Goal: Communication & Community: Answer question/provide support

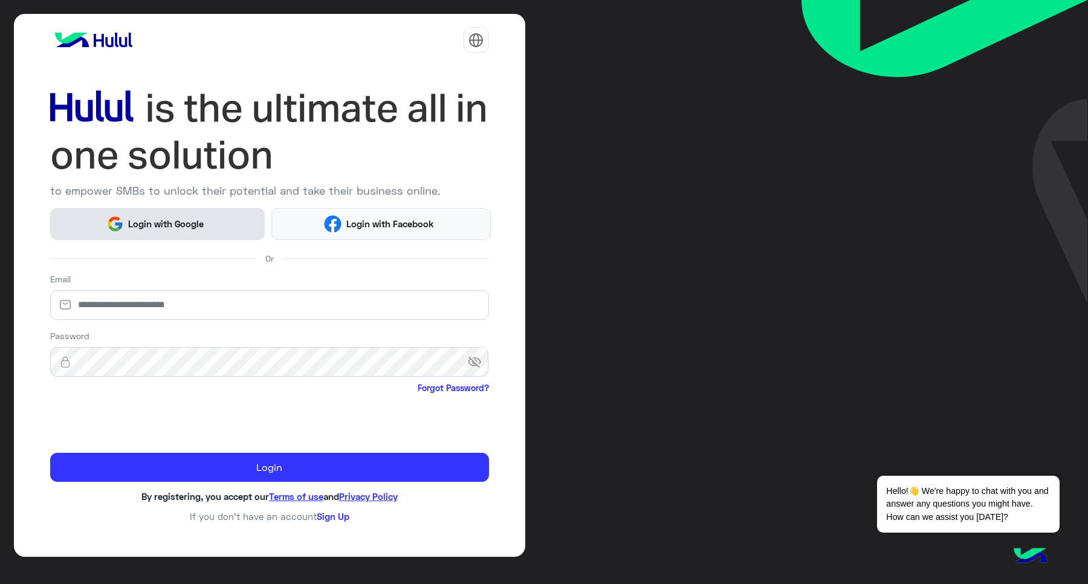
click at [134, 219] on span "Login with Google" at bounding box center [166, 224] width 85 height 14
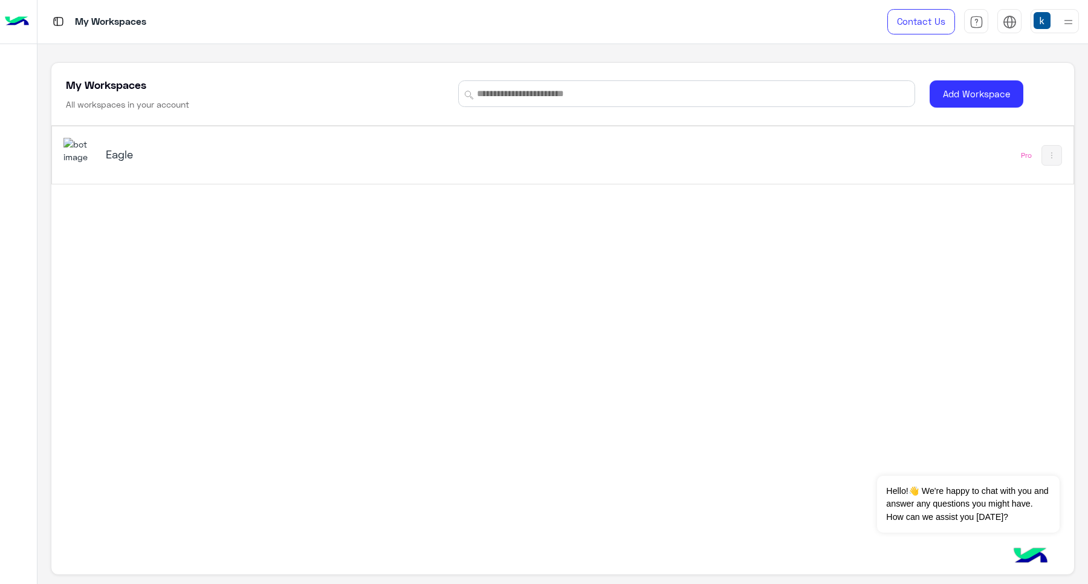
click at [194, 172] on div "Eagle" at bounding box center [362, 155] width 599 height 35
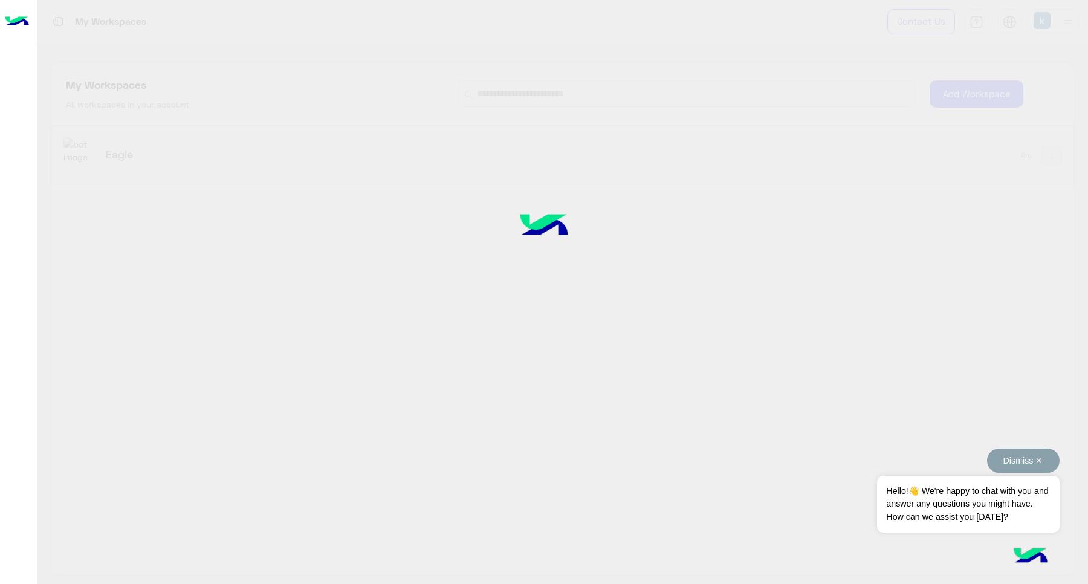
click at [1031, 461] on button "Dismiss ✕" at bounding box center [1023, 461] width 73 height 24
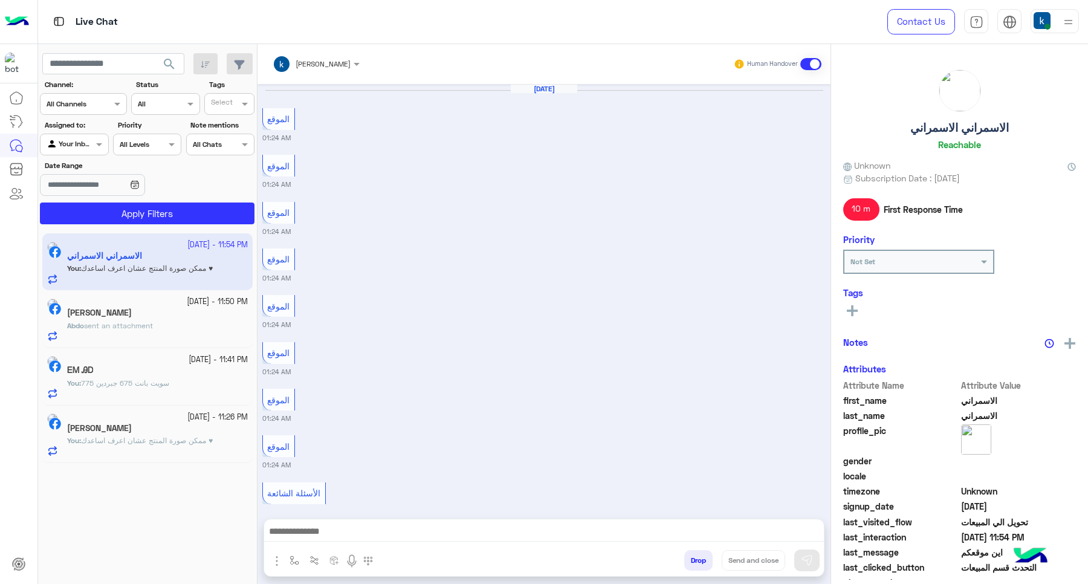
scroll to position [725, 0]
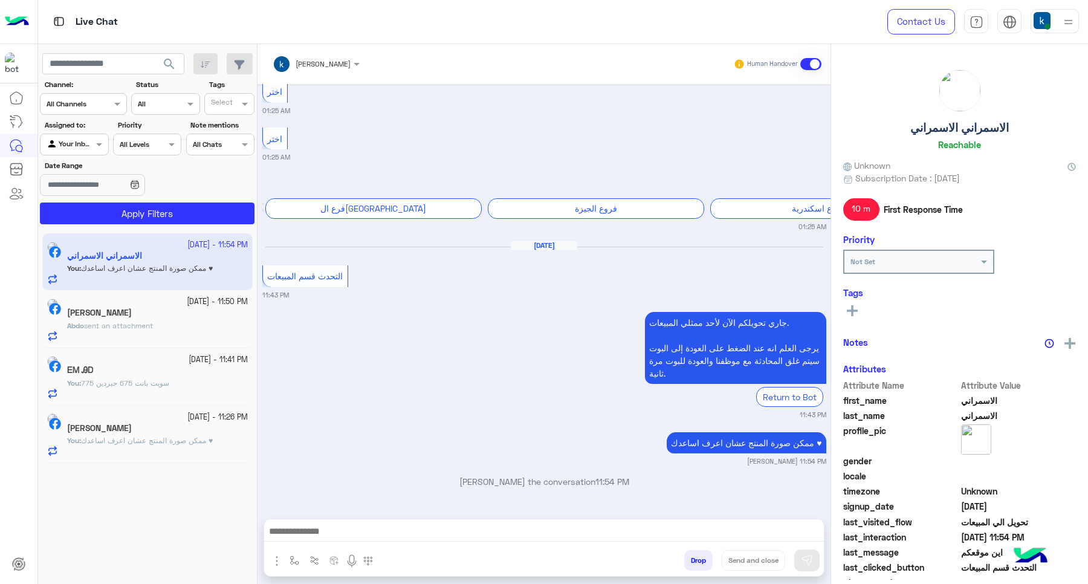
click at [691, 564] on button "Drop" at bounding box center [698, 560] width 28 height 21
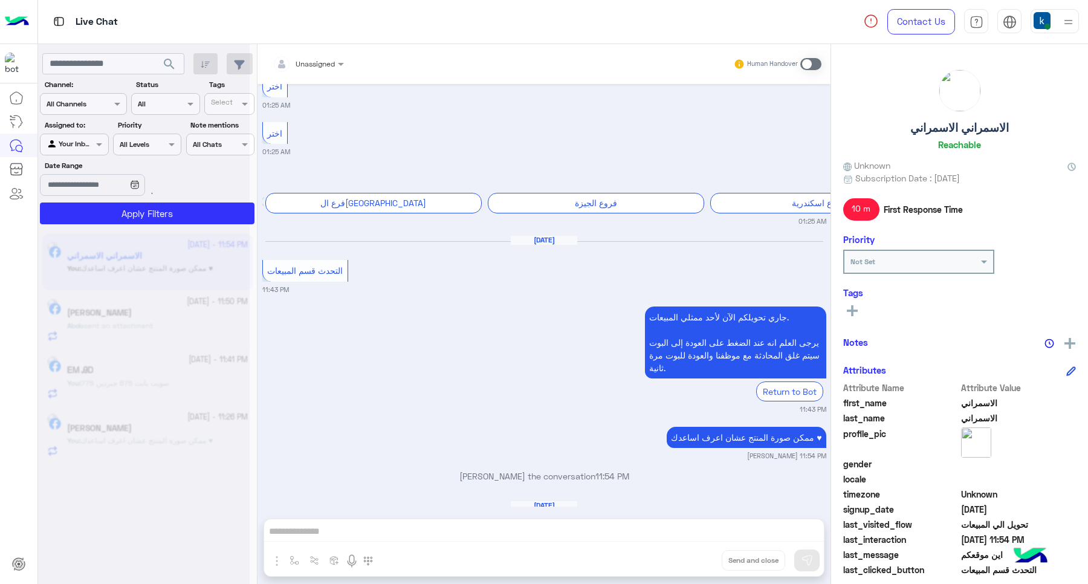
scroll to position [777, 0]
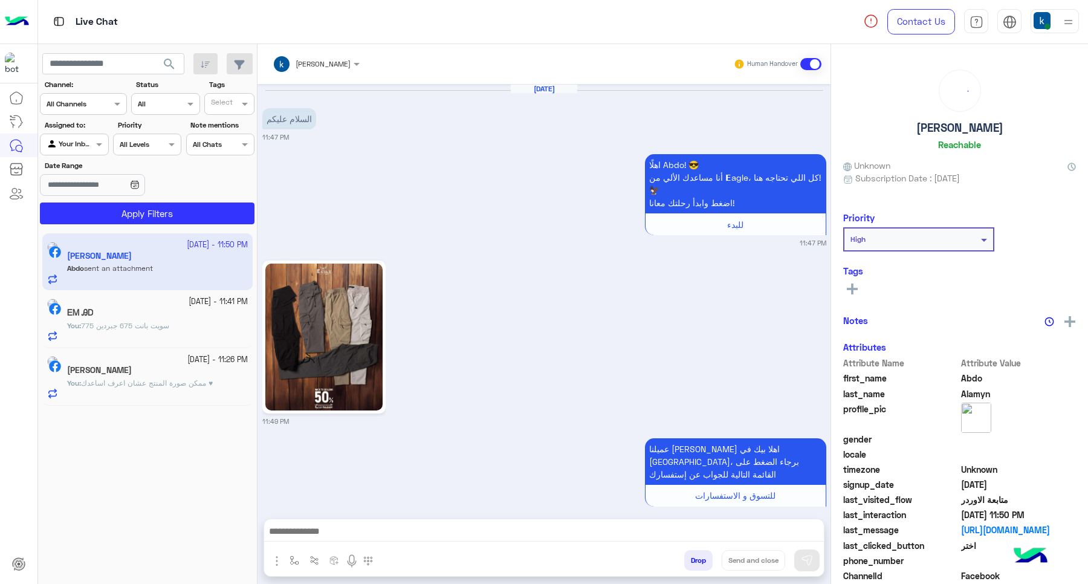
scroll to position [901, 0]
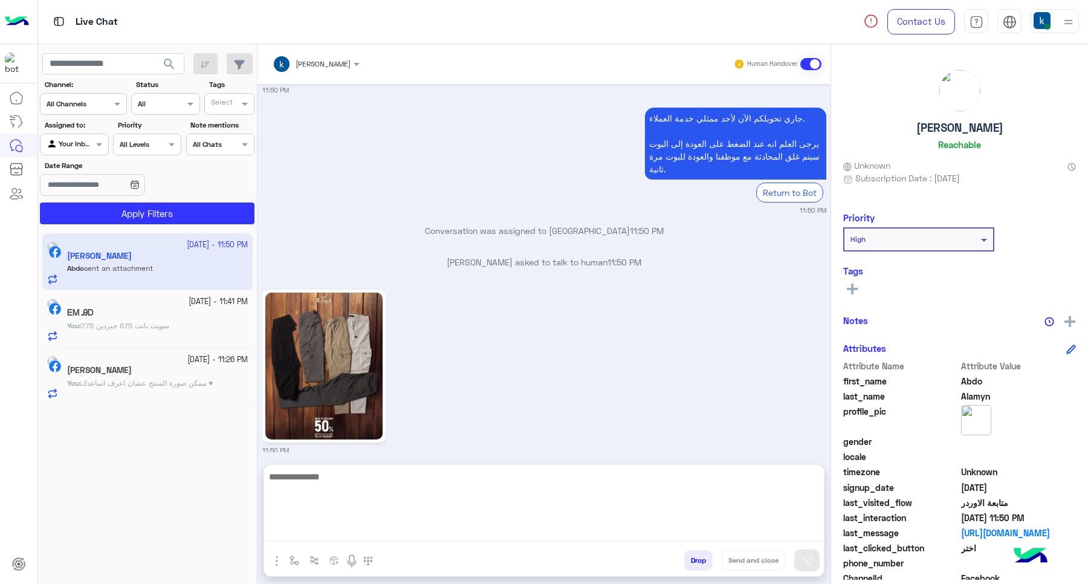
click at [533, 529] on textarea at bounding box center [544, 505] width 560 height 73
type textarea "***"
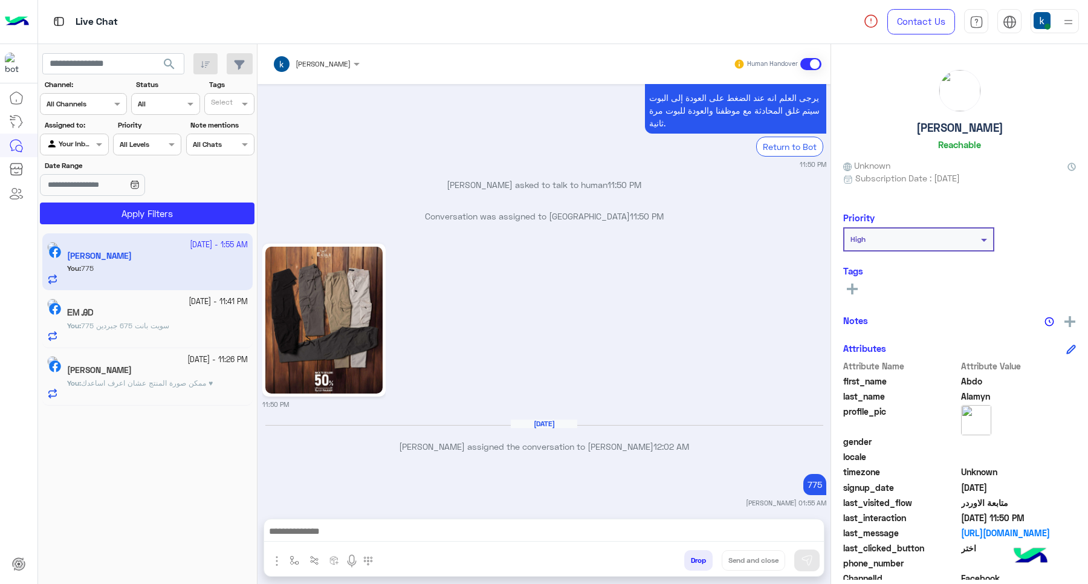
scroll to position [978, 0]
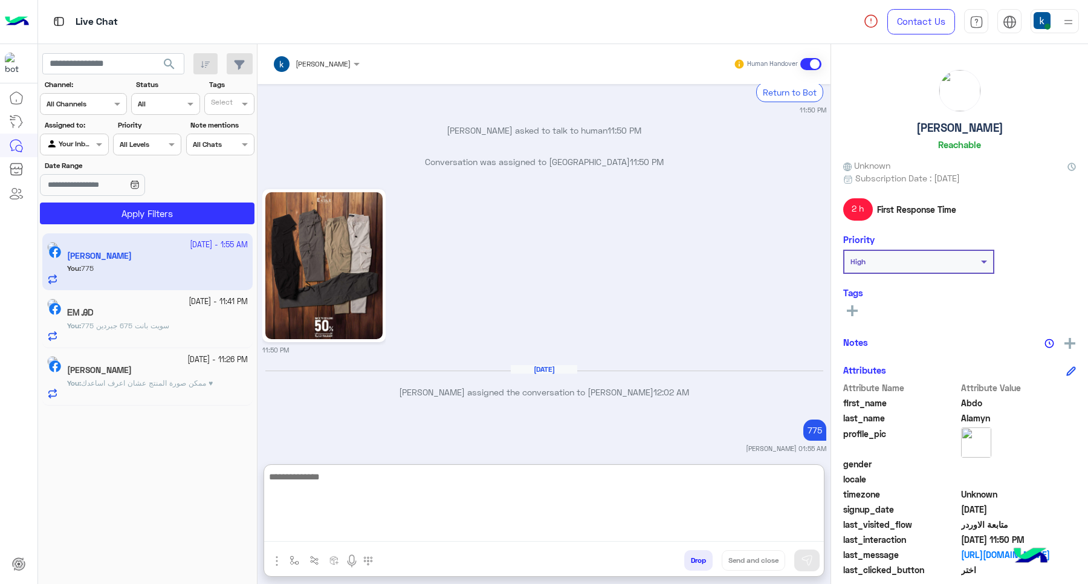
click at [394, 514] on textarea at bounding box center [544, 505] width 560 height 73
paste textarea "**********"
type textarea "**********"
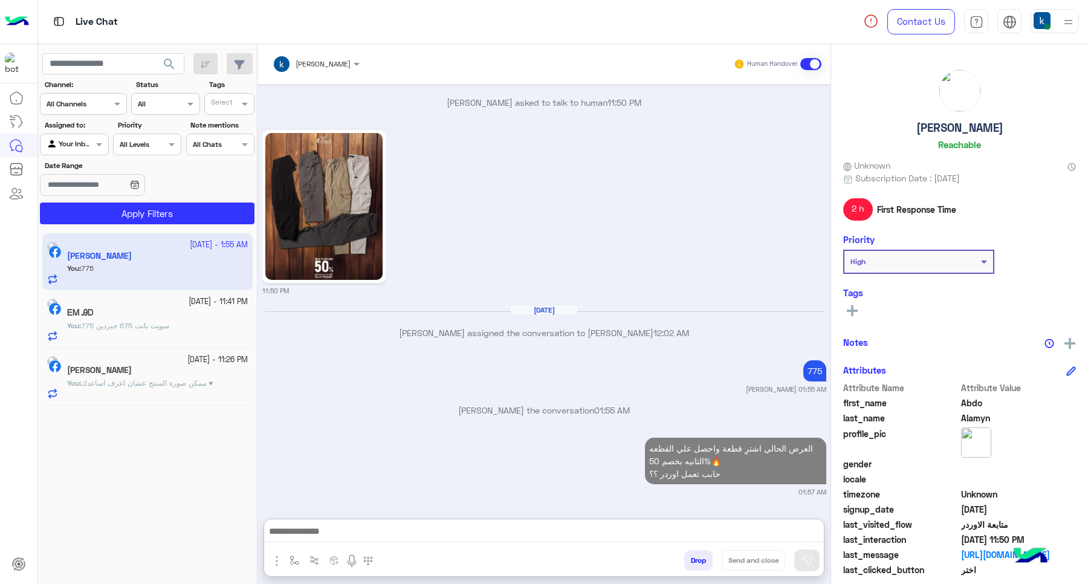
click at [170, 371] on div "[PERSON_NAME]" at bounding box center [157, 371] width 181 height 13
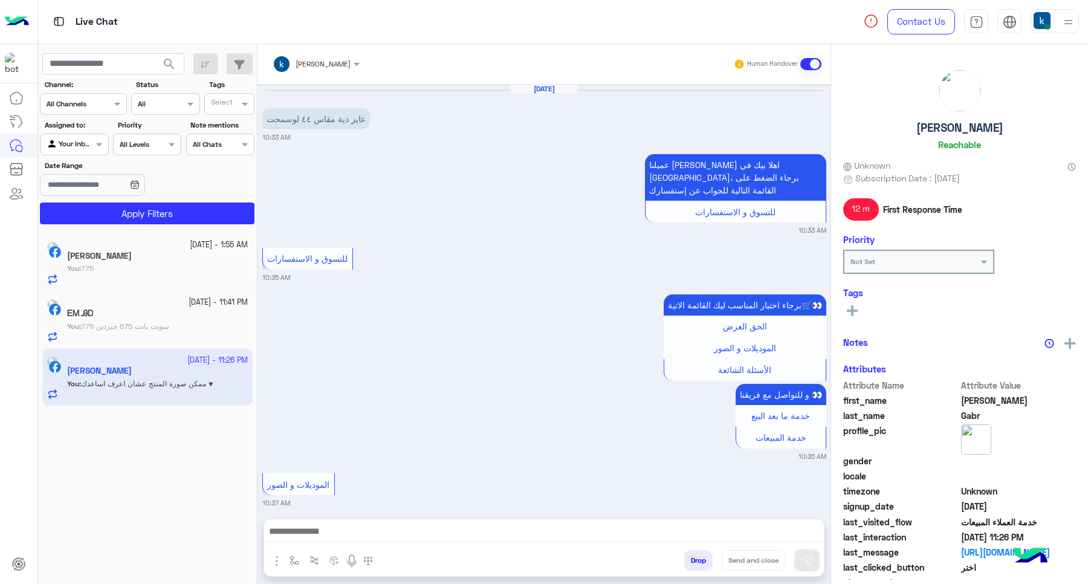
scroll to position [1162, 0]
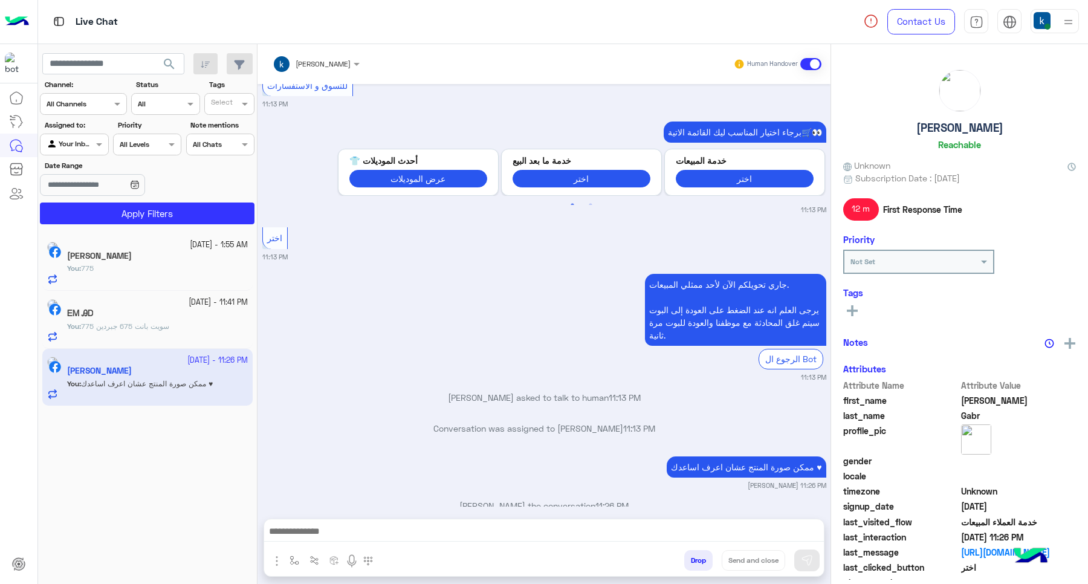
click at [676, 573] on div "Drop Send and close" at bounding box center [603, 563] width 442 height 27
click at [690, 562] on button "Drop" at bounding box center [698, 560] width 28 height 21
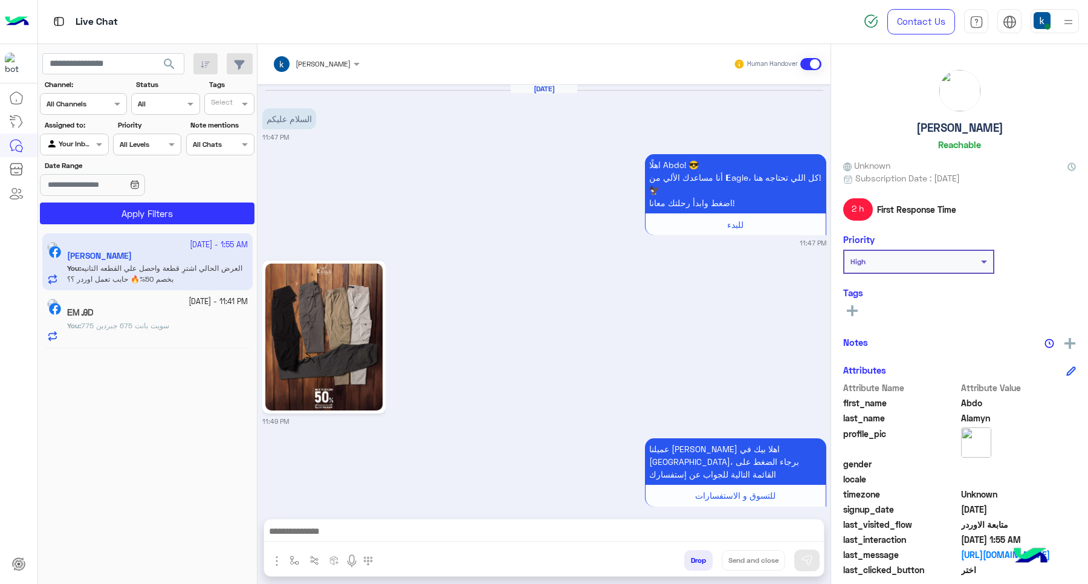
scroll to position [1050, 0]
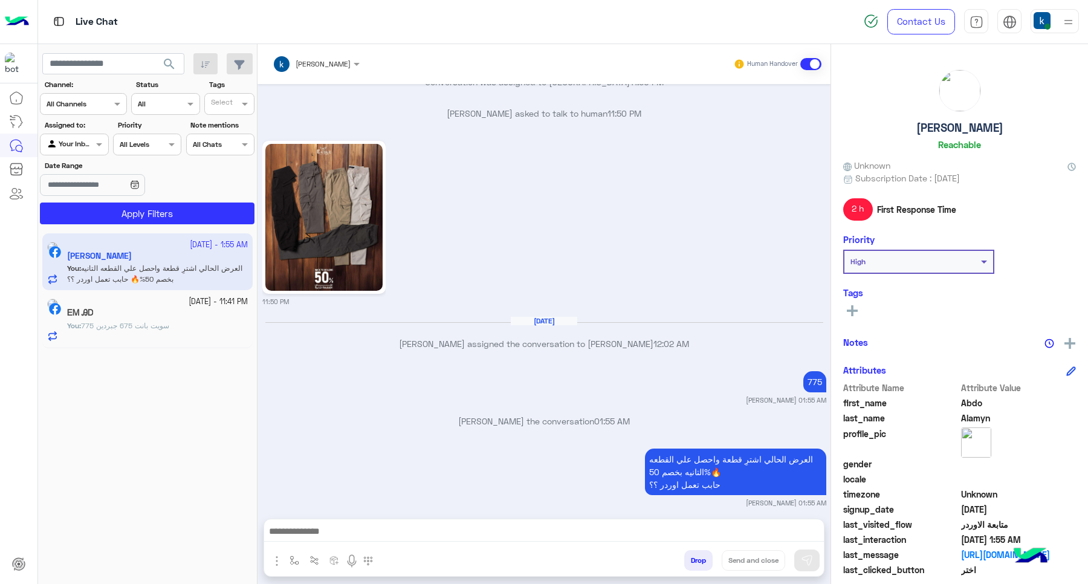
click at [697, 546] on div at bounding box center [544, 534] width 560 height 30
click at [693, 566] on button "Drop" at bounding box center [698, 560] width 28 height 21
click at [693, 566] on div "[PERSON_NAME] Human Handover [DATE] السلام عليكم 11:47 PM اهلًا Abdo! 😎 أنا مسا…" at bounding box center [544, 316] width 573 height 545
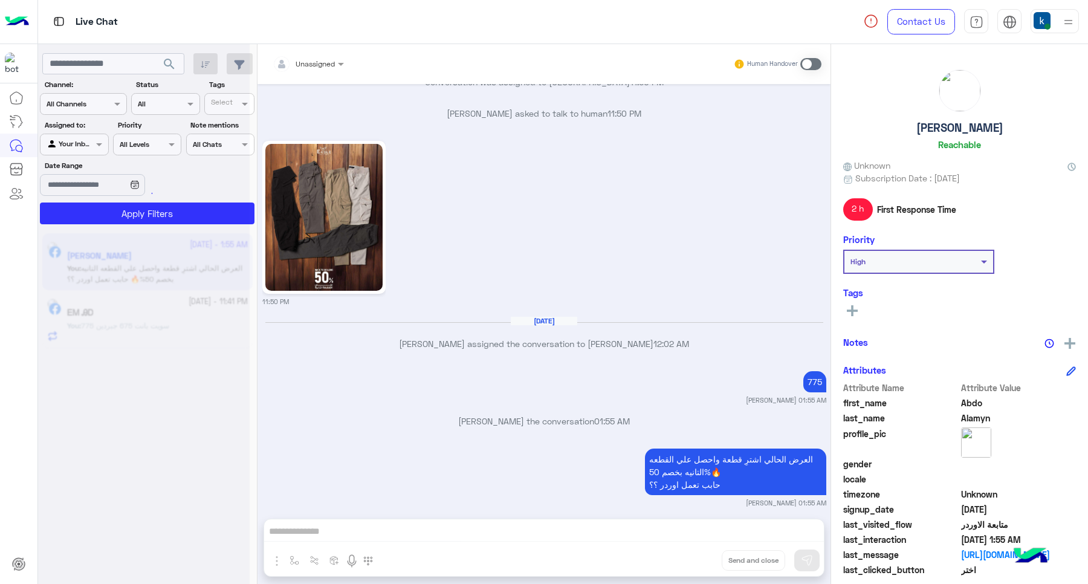
scroll to position [1081, 0]
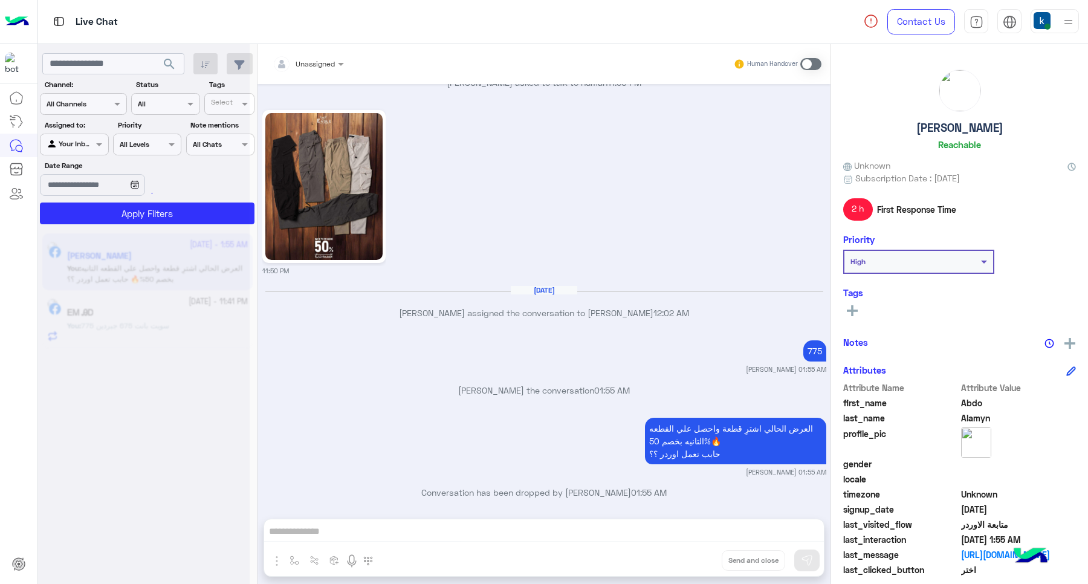
click at [693, 566] on div "Unassigned Human Handover [DATE] السلام عليكم 11:47 PM اهلًا Abdo! 😎 أنا مساعدك…" at bounding box center [544, 316] width 573 height 545
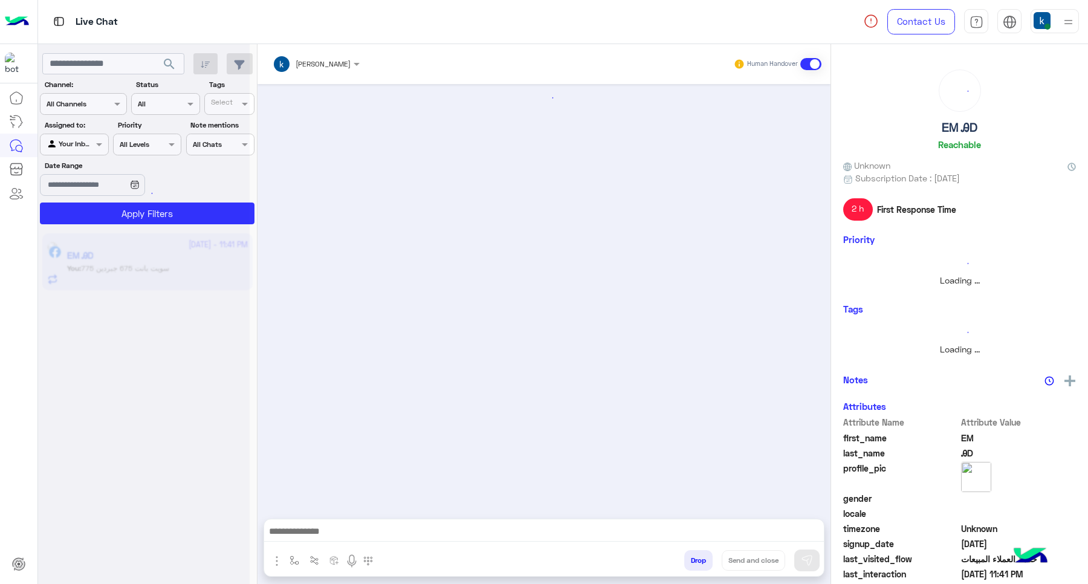
click at [693, 566] on button "Drop" at bounding box center [698, 560] width 28 height 21
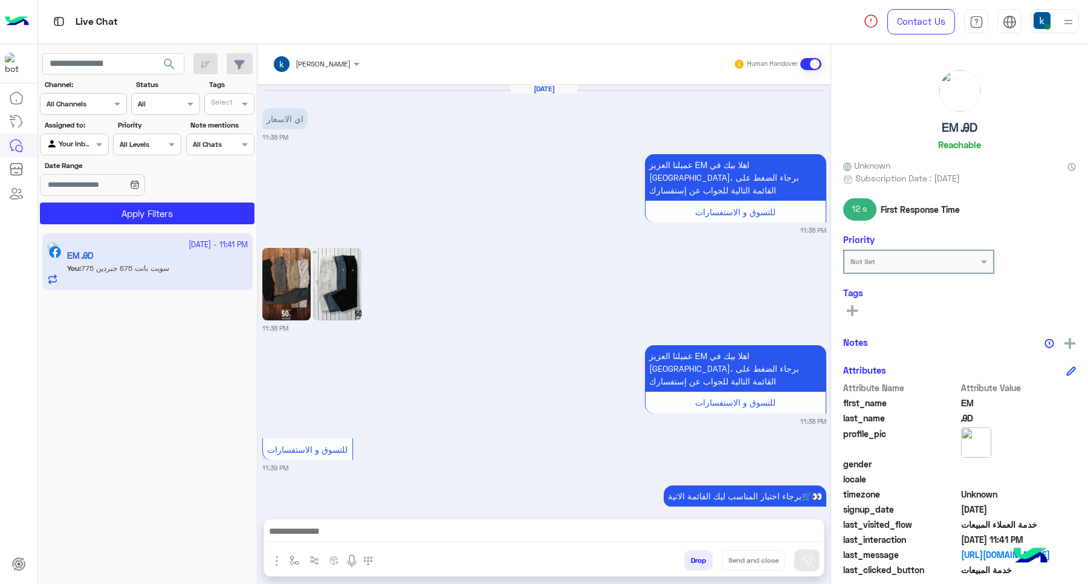
click at [693, 566] on button "Drop" at bounding box center [698, 560] width 28 height 21
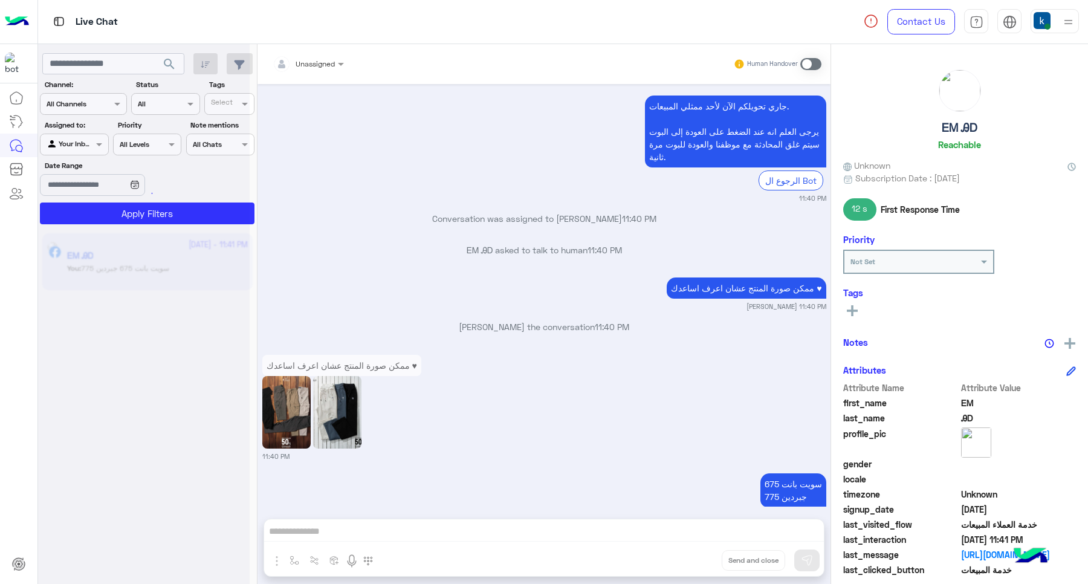
click at [693, 566] on div "Unassigned Human Handover [DATE] اي الاسعار 11:38 PM عميلنا العزيز ᎬᎷ اهلا بيك …" at bounding box center [544, 316] width 573 height 545
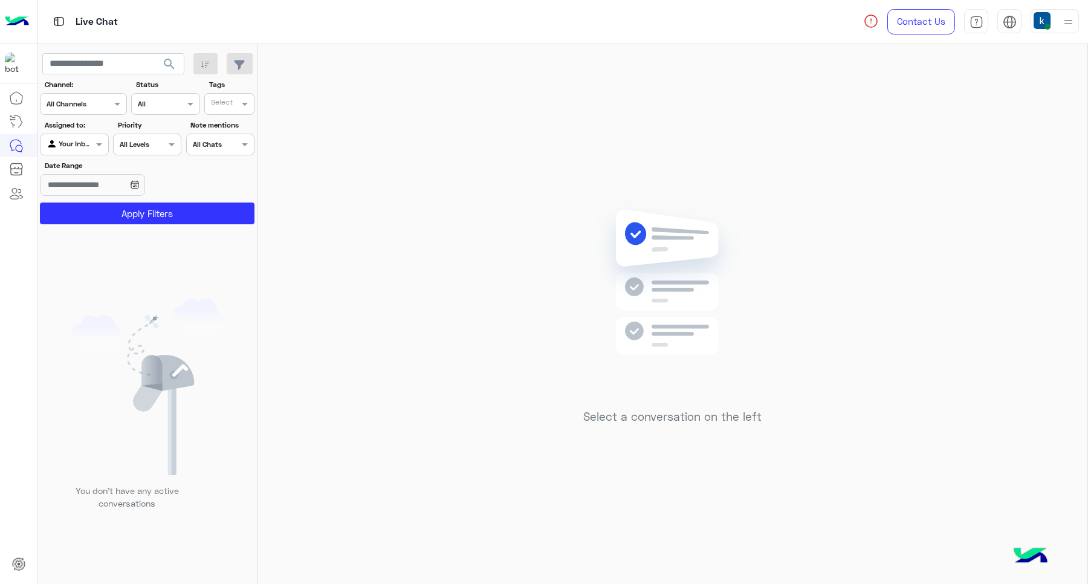
click at [1055, 24] on div at bounding box center [1055, 21] width 48 height 24
